Goal: Browse casually

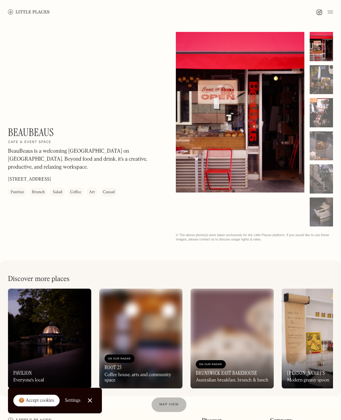
click at [323, 80] on div at bounding box center [320, 79] width 23 height 29
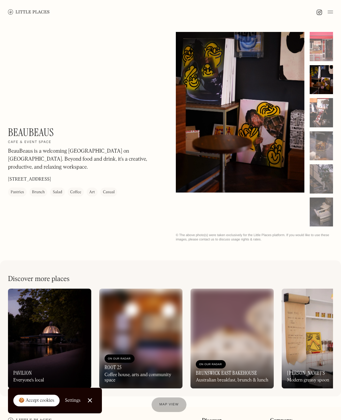
click at [321, 108] on div at bounding box center [320, 112] width 23 height 29
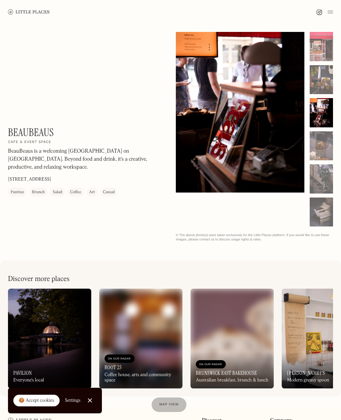
click at [320, 138] on div at bounding box center [320, 145] width 23 height 29
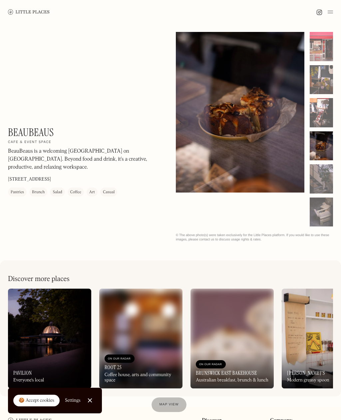
click at [322, 174] on div at bounding box center [320, 178] width 23 height 29
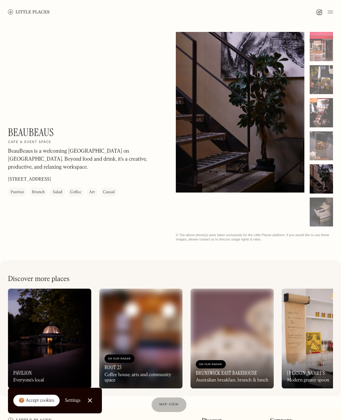
click at [321, 209] on div at bounding box center [320, 212] width 23 height 29
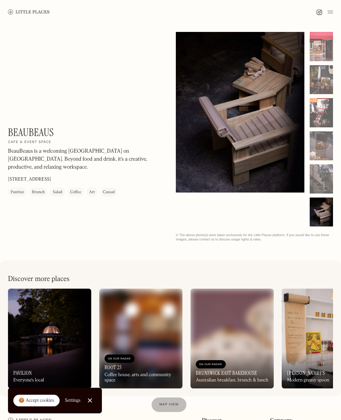
click at [322, 33] on div at bounding box center [320, 46] width 23 height 29
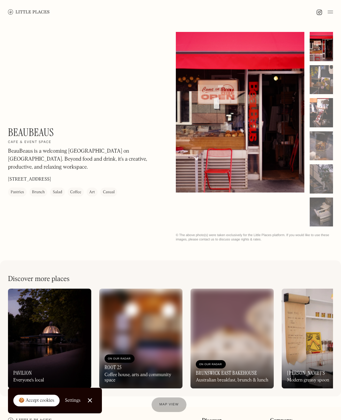
click at [323, 77] on div at bounding box center [320, 79] width 23 height 29
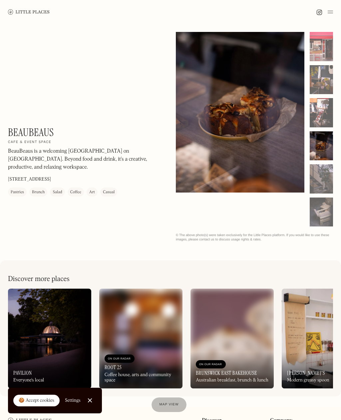
click at [321, 219] on div at bounding box center [320, 212] width 23 height 29
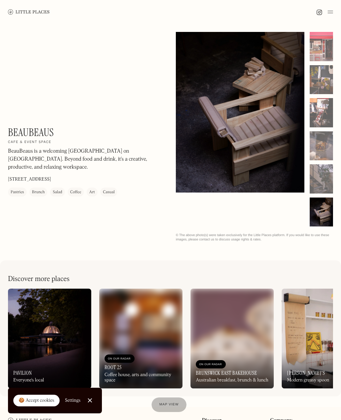
click at [318, 180] on div at bounding box center [320, 178] width 23 height 29
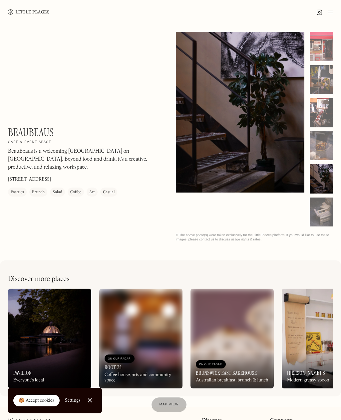
click at [319, 145] on div at bounding box center [320, 145] width 23 height 29
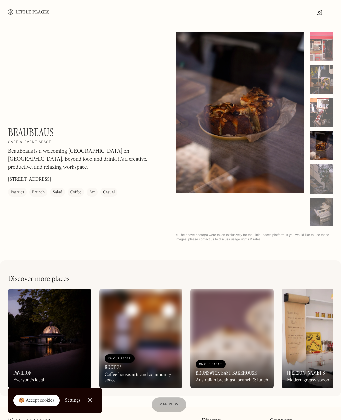
click at [317, 115] on div at bounding box center [320, 112] width 23 height 29
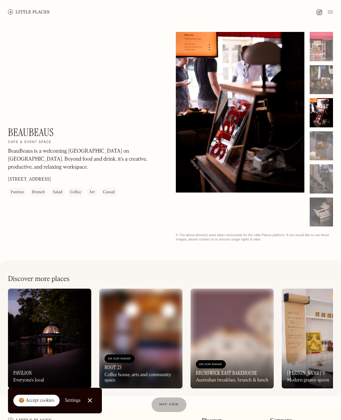
click at [325, 81] on div at bounding box center [320, 79] width 23 height 29
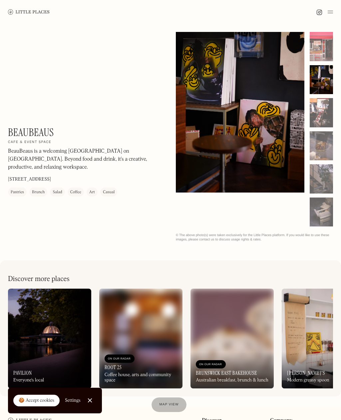
click at [323, 49] on div at bounding box center [320, 46] width 23 height 29
